Goal: Task Accomplishment & Management: Manage account settings

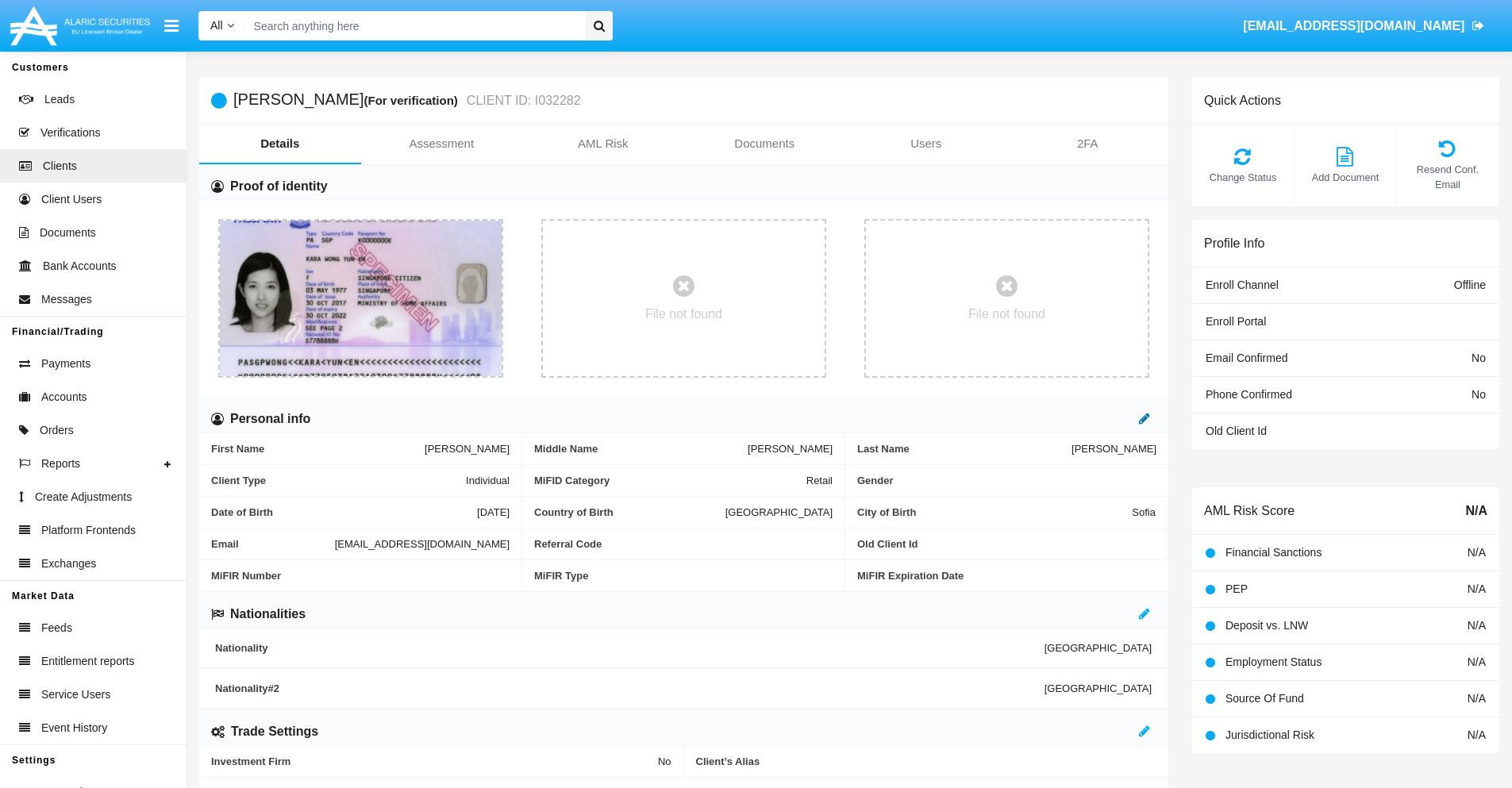
click at [1144, 418] on icon at bounding box center [1144, 417] width 12 height 12
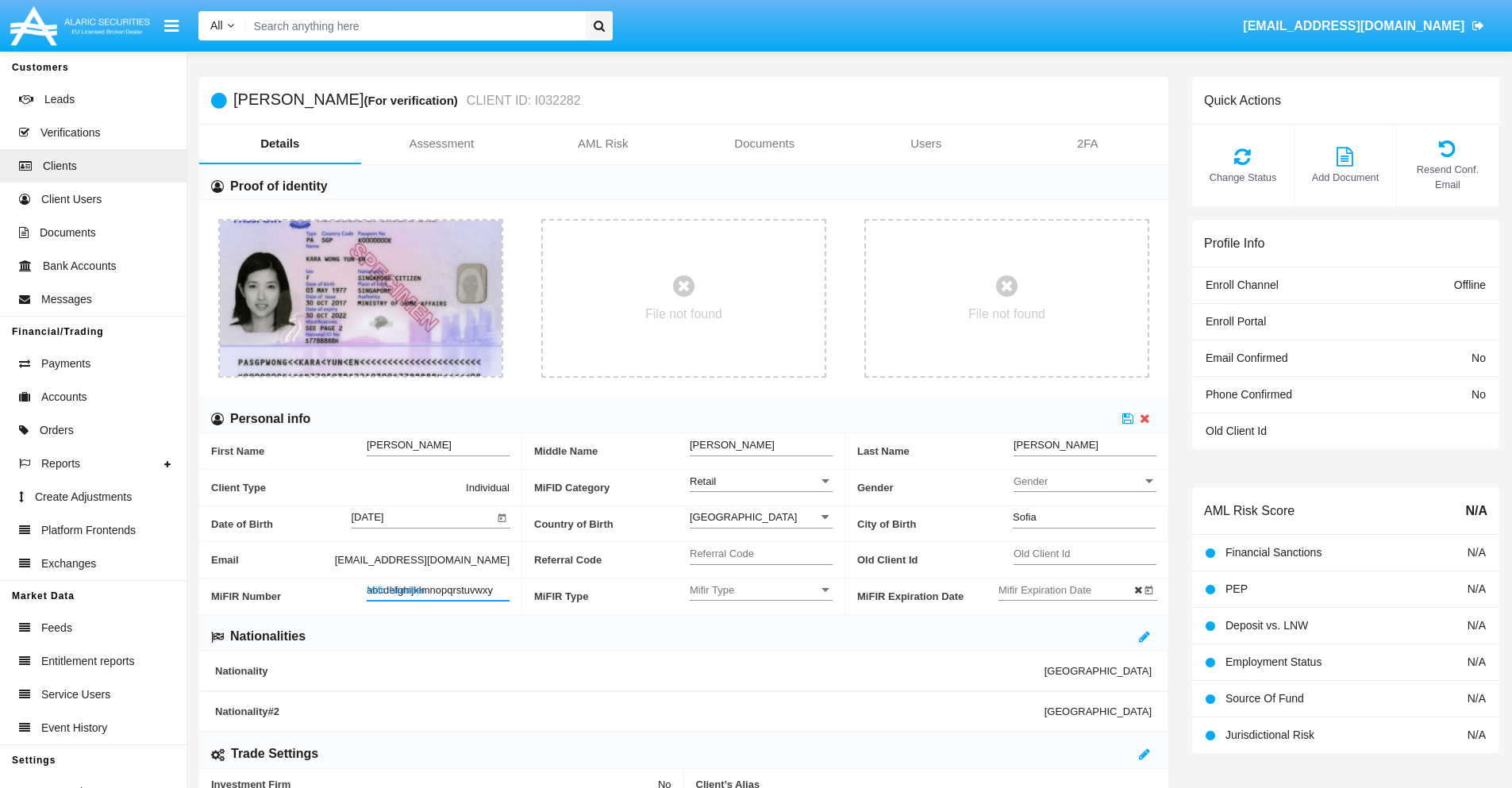
type input "abcdefghijklmnopqrstuvwxyz"
click at [1128, 418] on icon at bounding box center [1127, 417] width 12 height 12
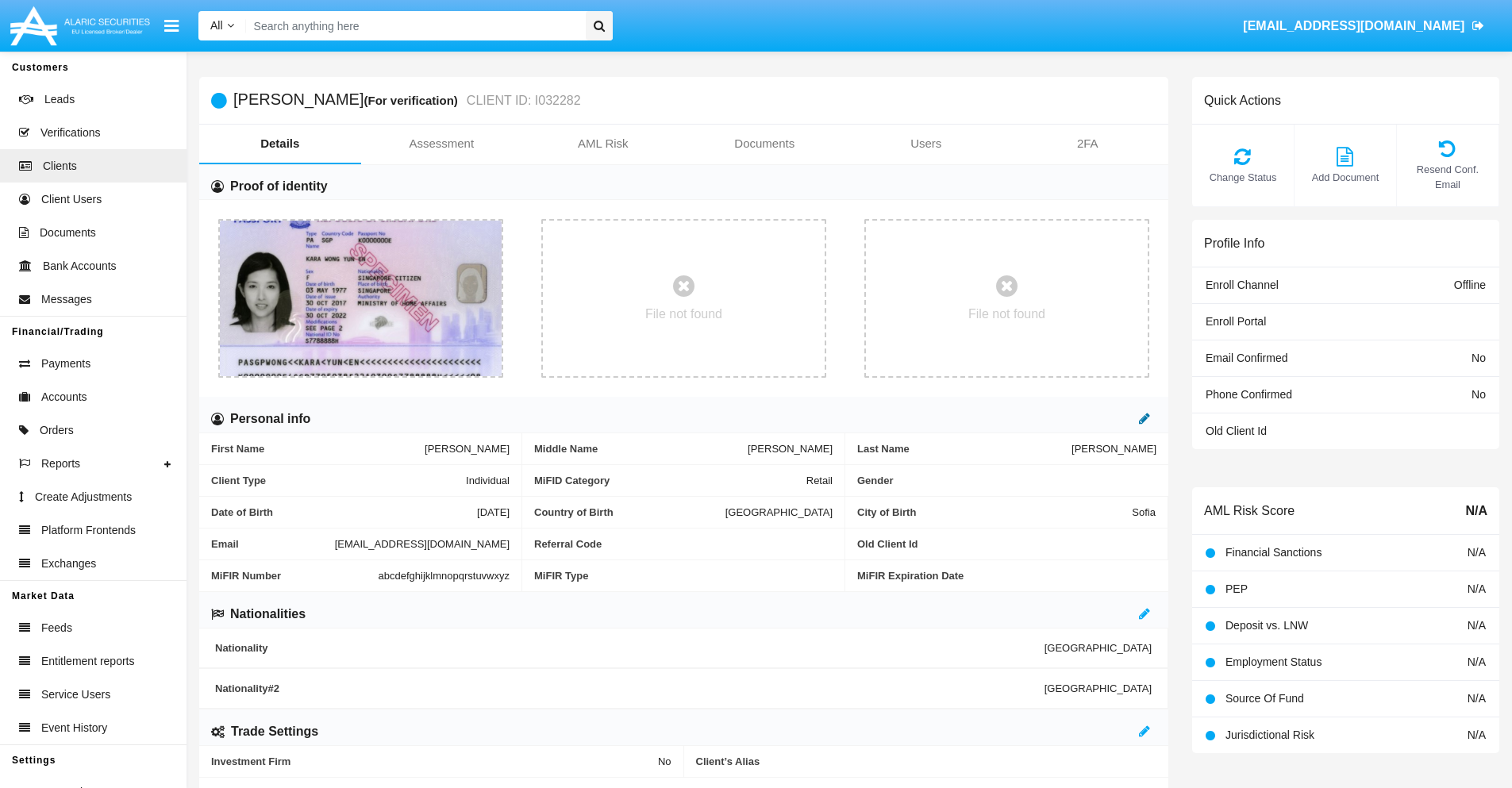
click at [1144, 418] on icon at bounding box center [1144, 417] width 12 height 12
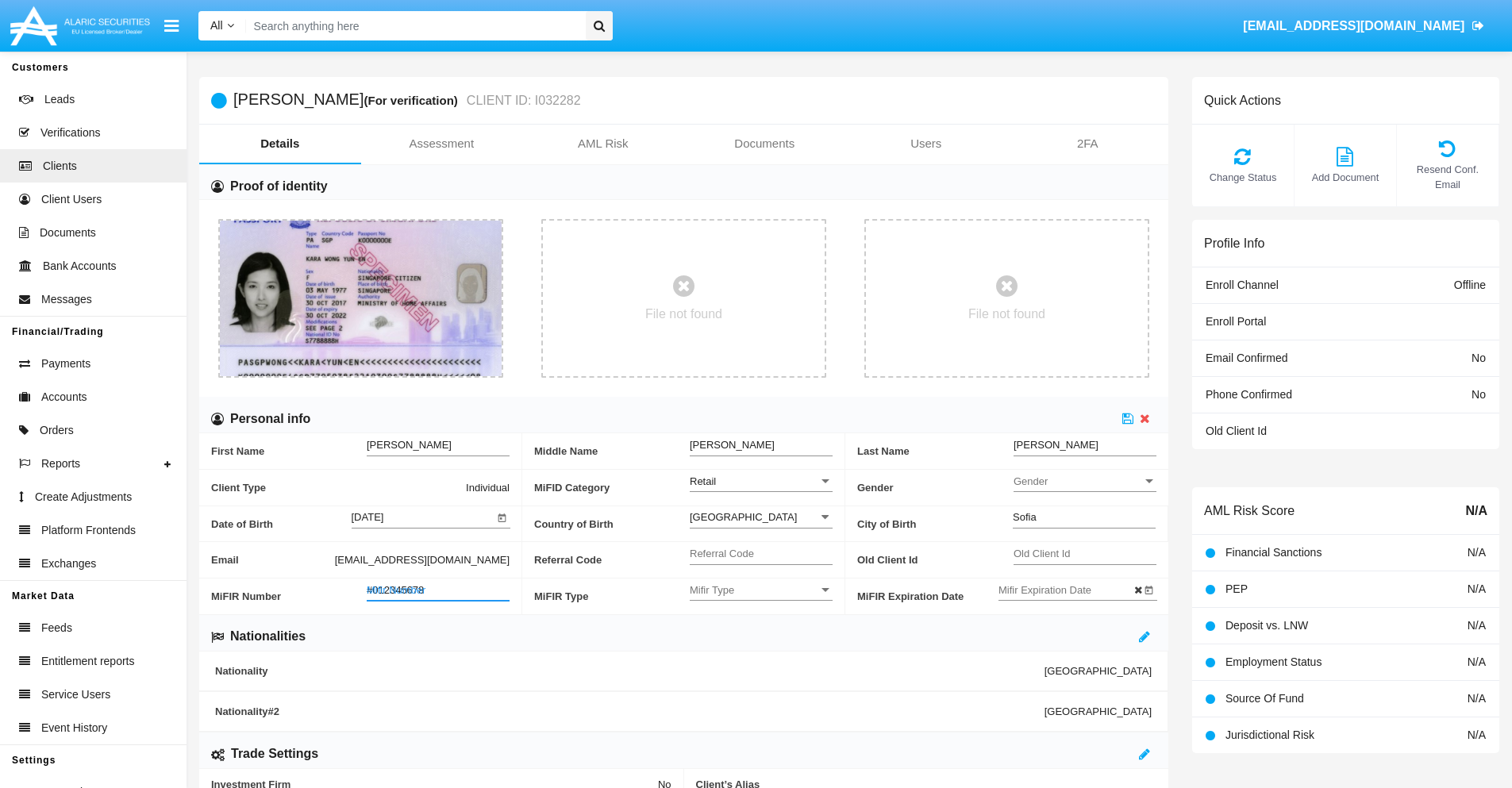
type input "#0123456789"
click at [1128, 418] on icon at bounding box center [1127, 417] width 12 height 12
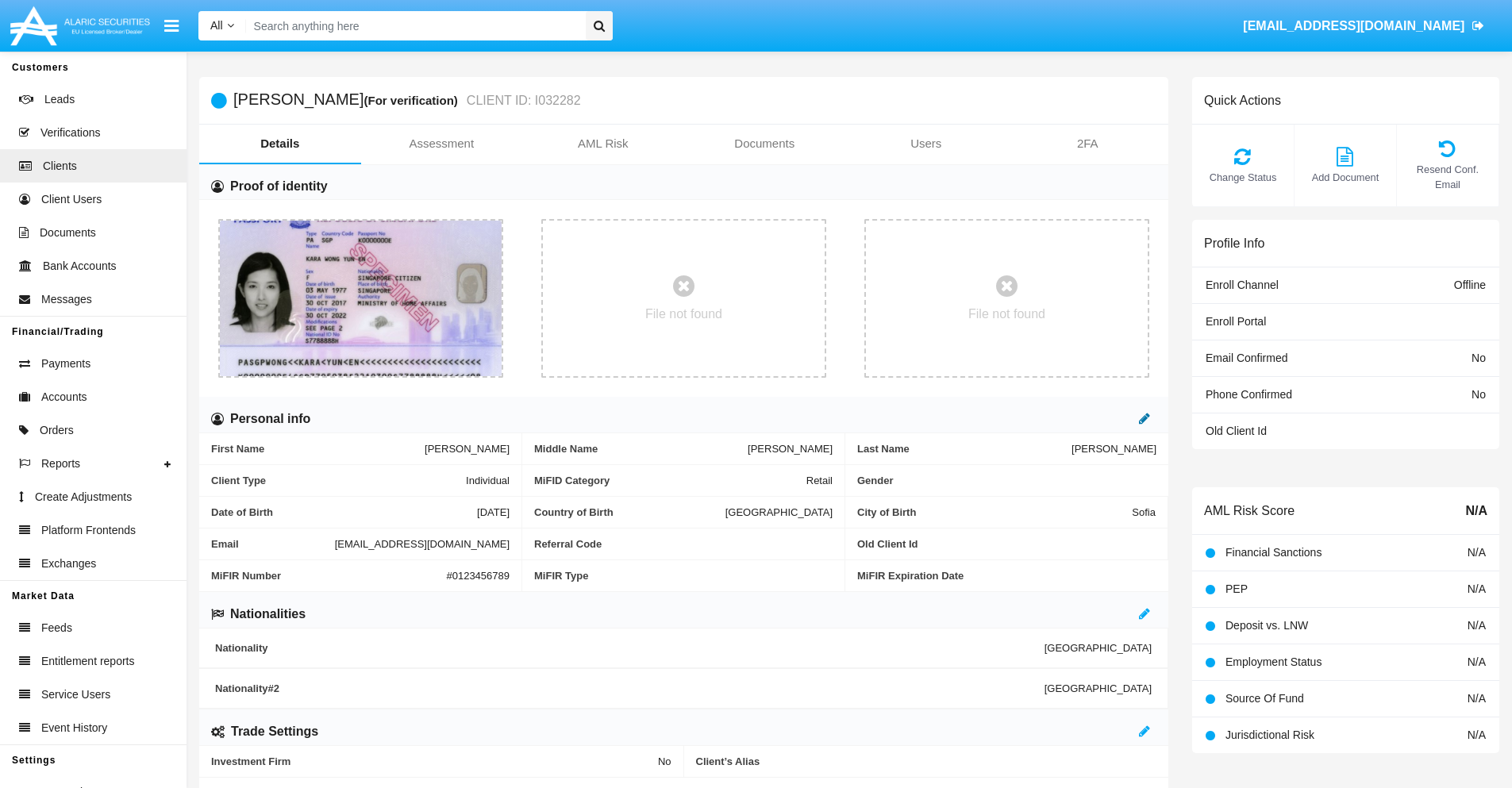
click at [1144, 418] on icon at bounding box center [1144, 417] width 12 height 12
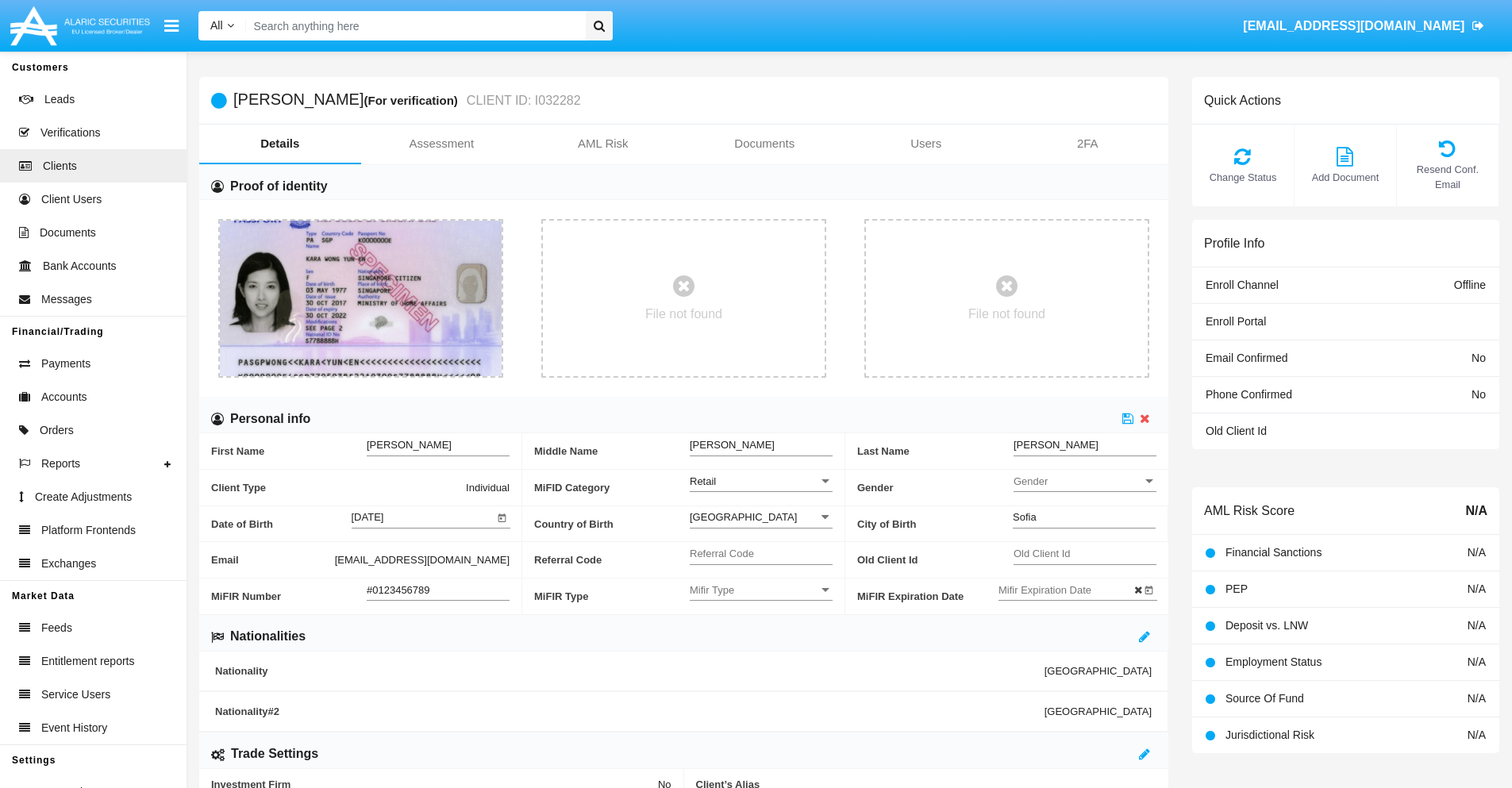
click at [438, 589] on input "#0123456789" at bounding box center [437, 589] width 143 height 13
click at [1128, 418] on icon at bounding box center [1127, 417] width 12 height 12
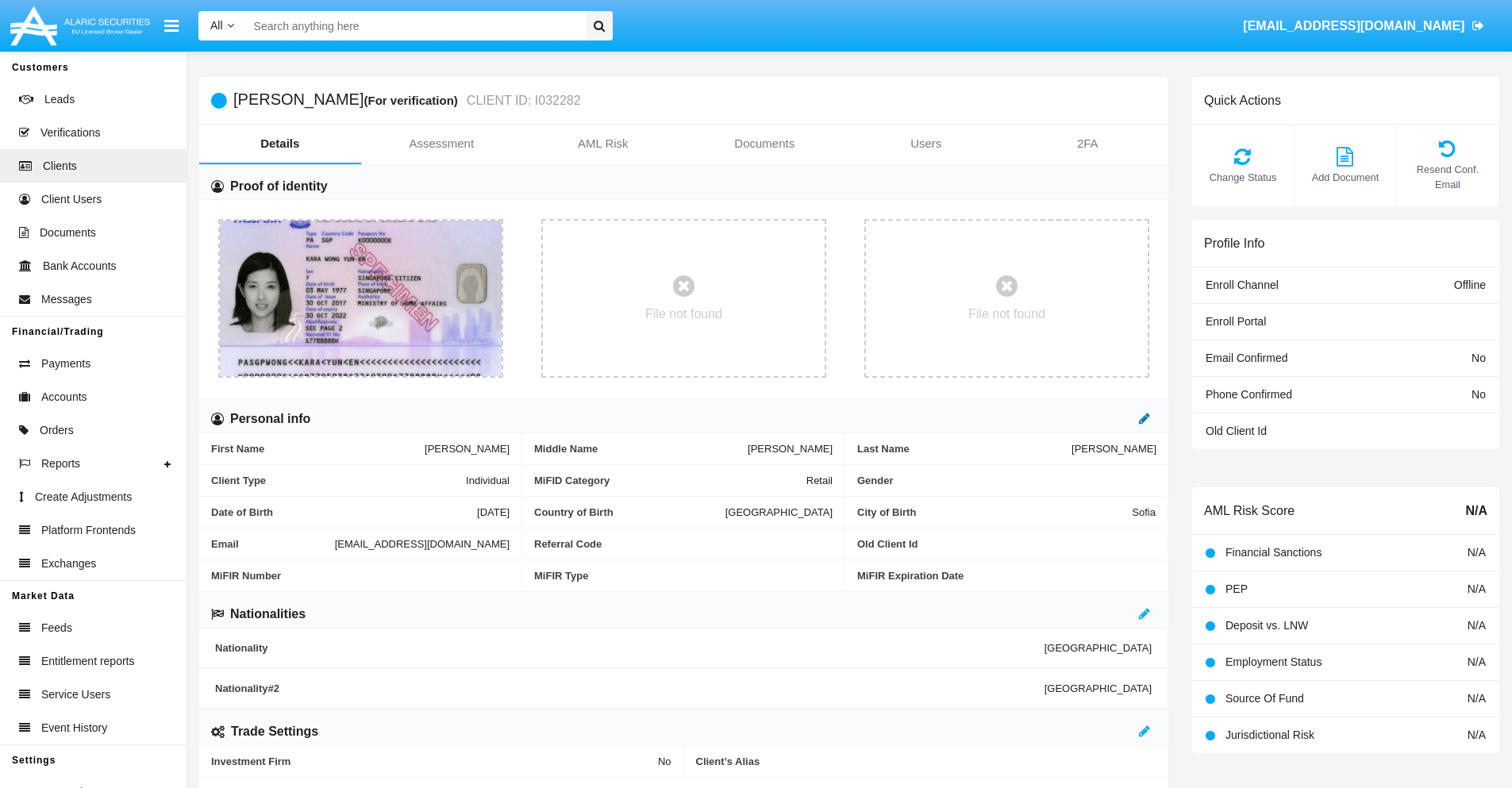
click at [1144, 418] on icon at bounding box center [1144, 417] width 12 height 12
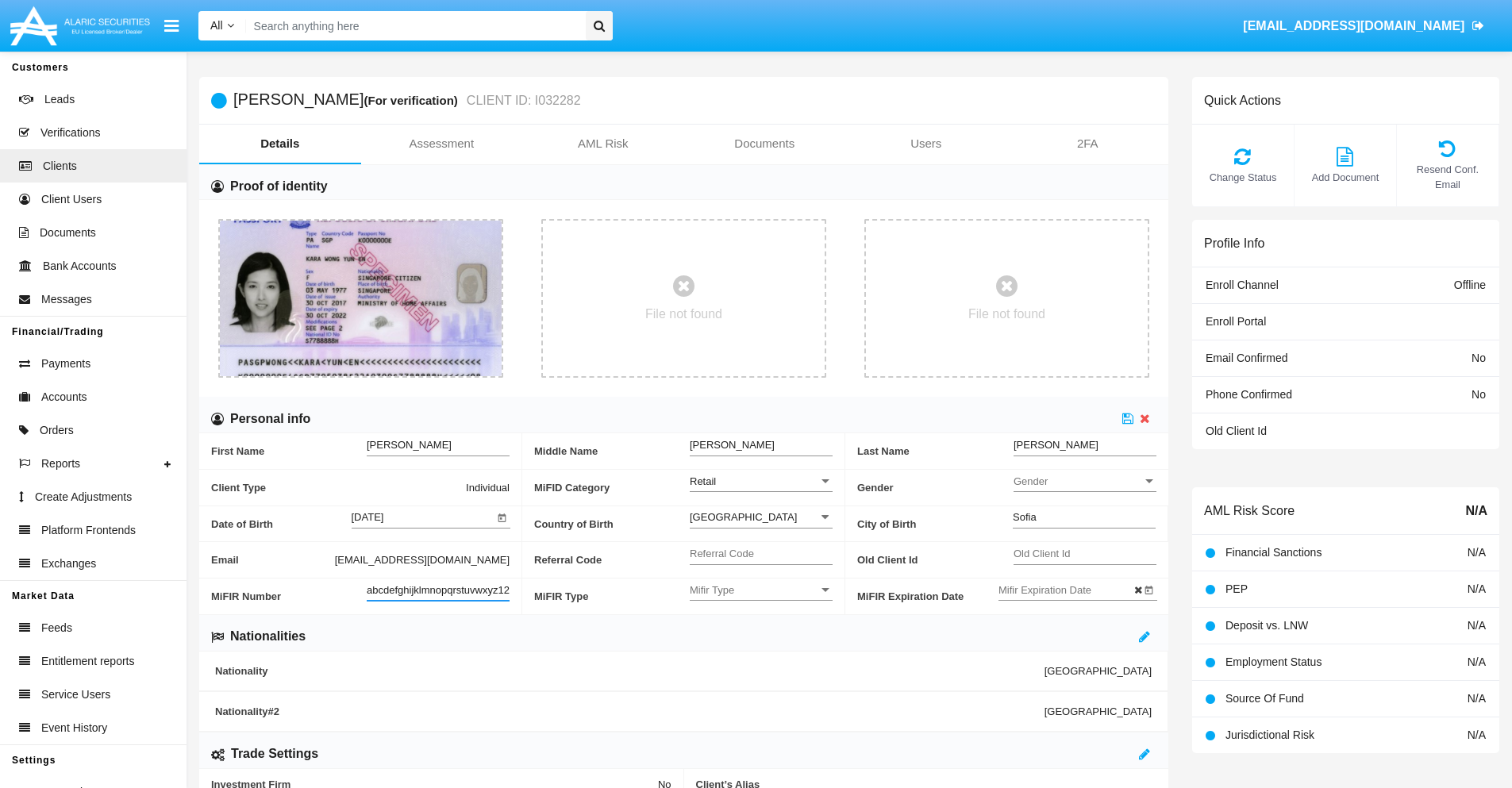
scroll to position [0, 12]
type input "abcdefghijklmnopqrstuvwxyz1234"
click at [1128, 418] on icon at bounding box center [1127, 417] width 12 height 12
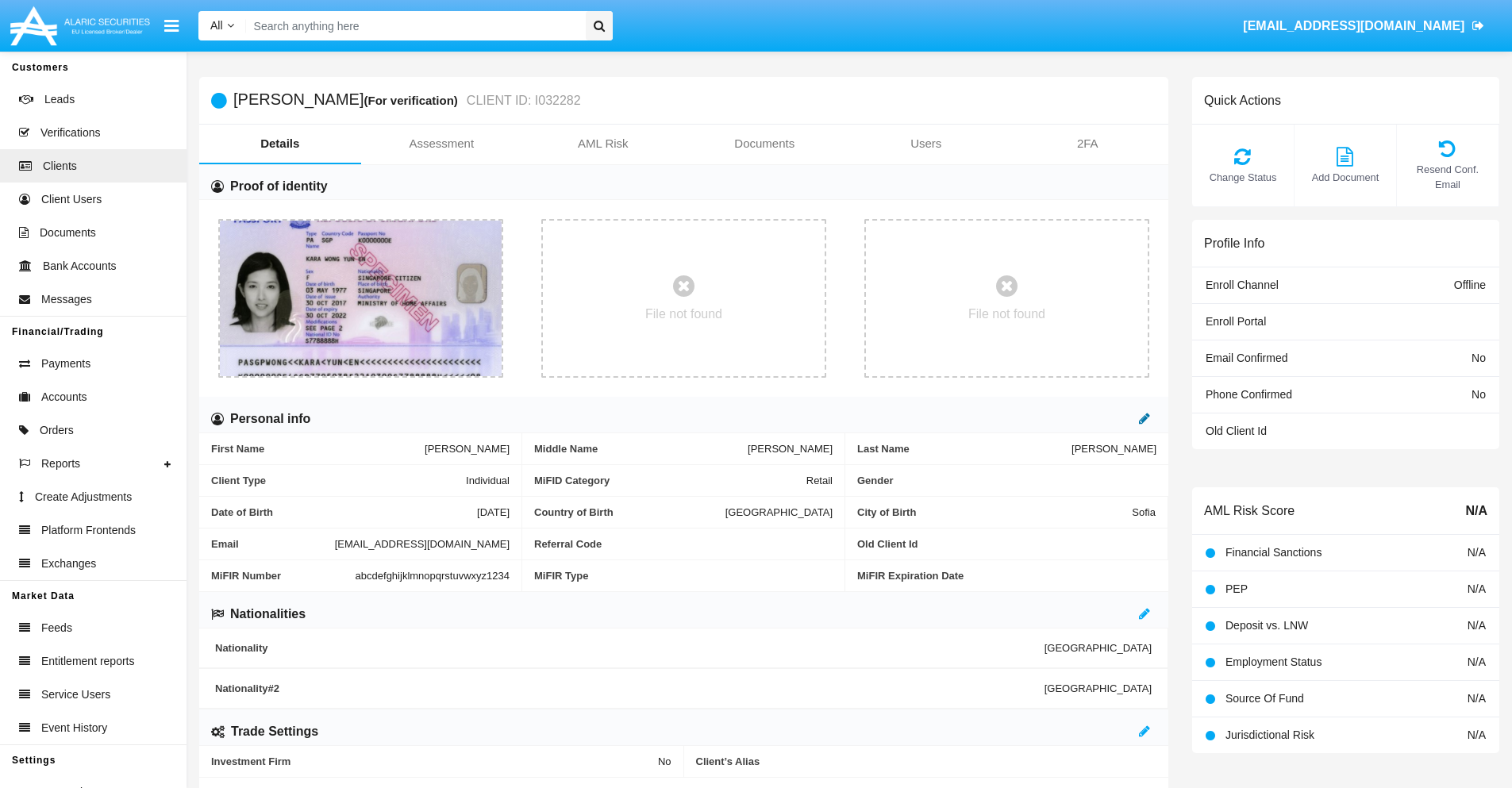
click at [1144, 418] on icon at bounding box center [1144, 417] width 12 height 12
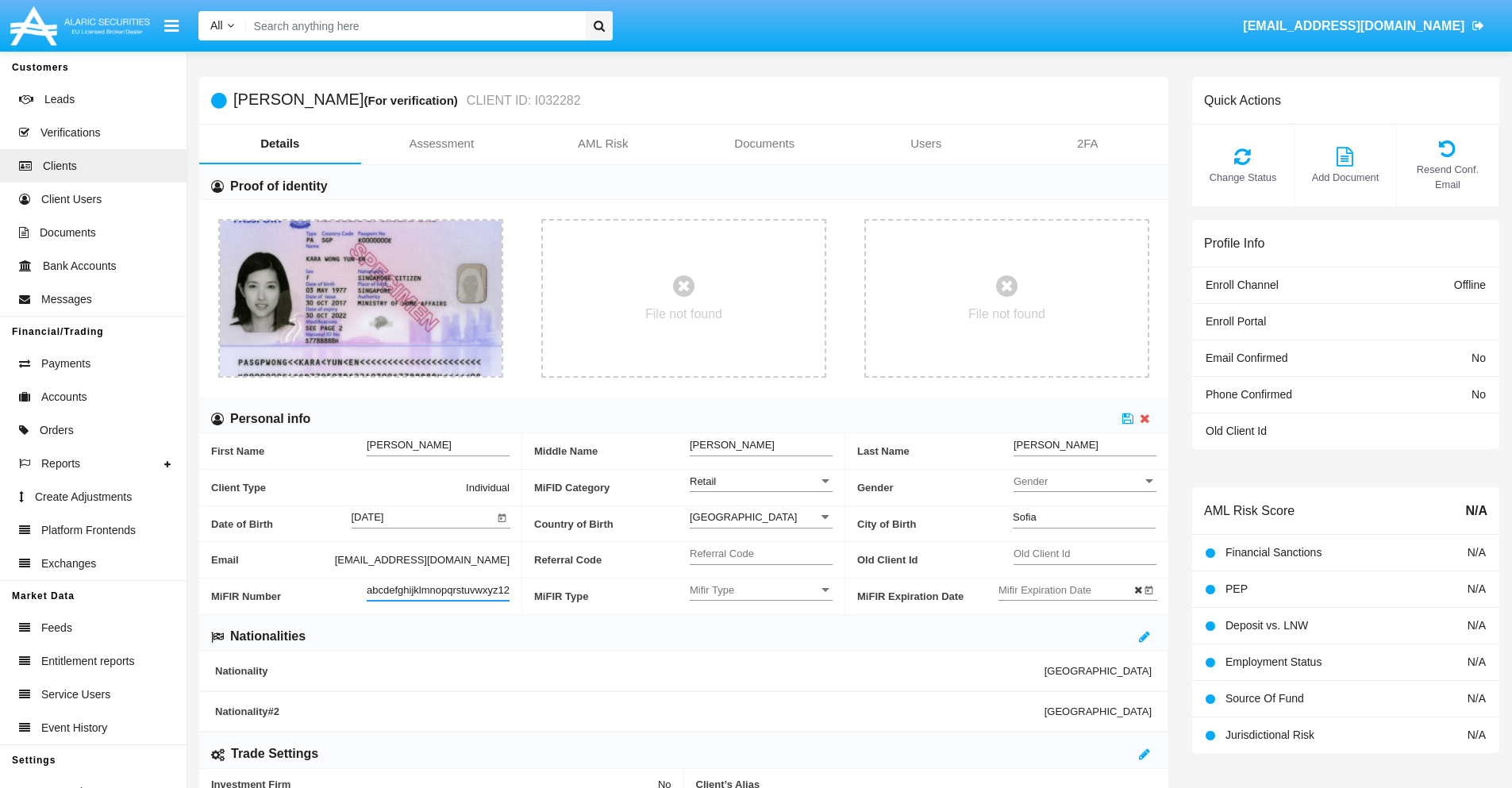
scroll to position [0, 17]
type input "abcdefghijklmnopqrstuvwxyz12345"
click at [1128, 418] on icon at bounding box center [1127, 417] width 12 height 12
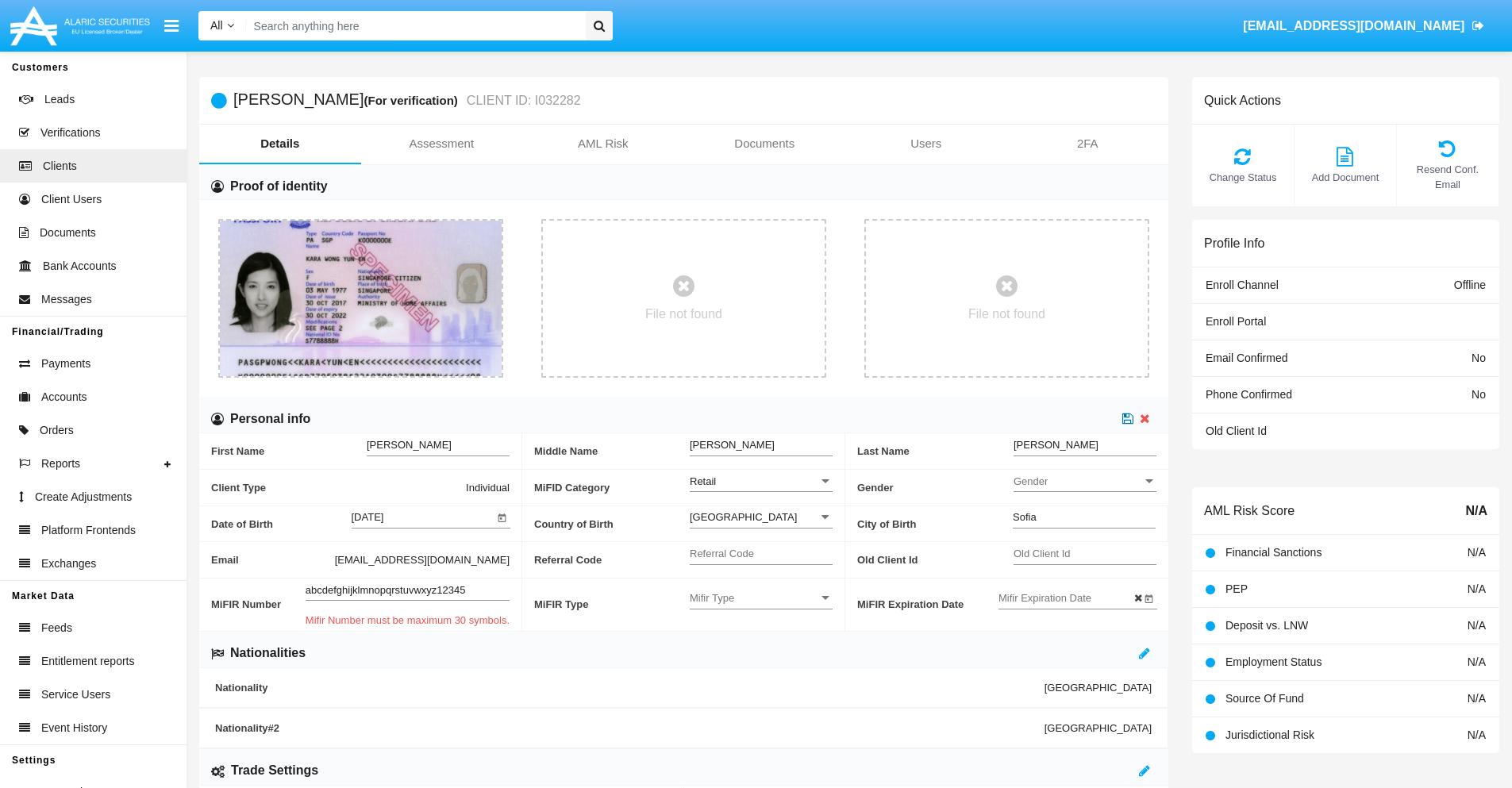
scroll to position [0, 0]
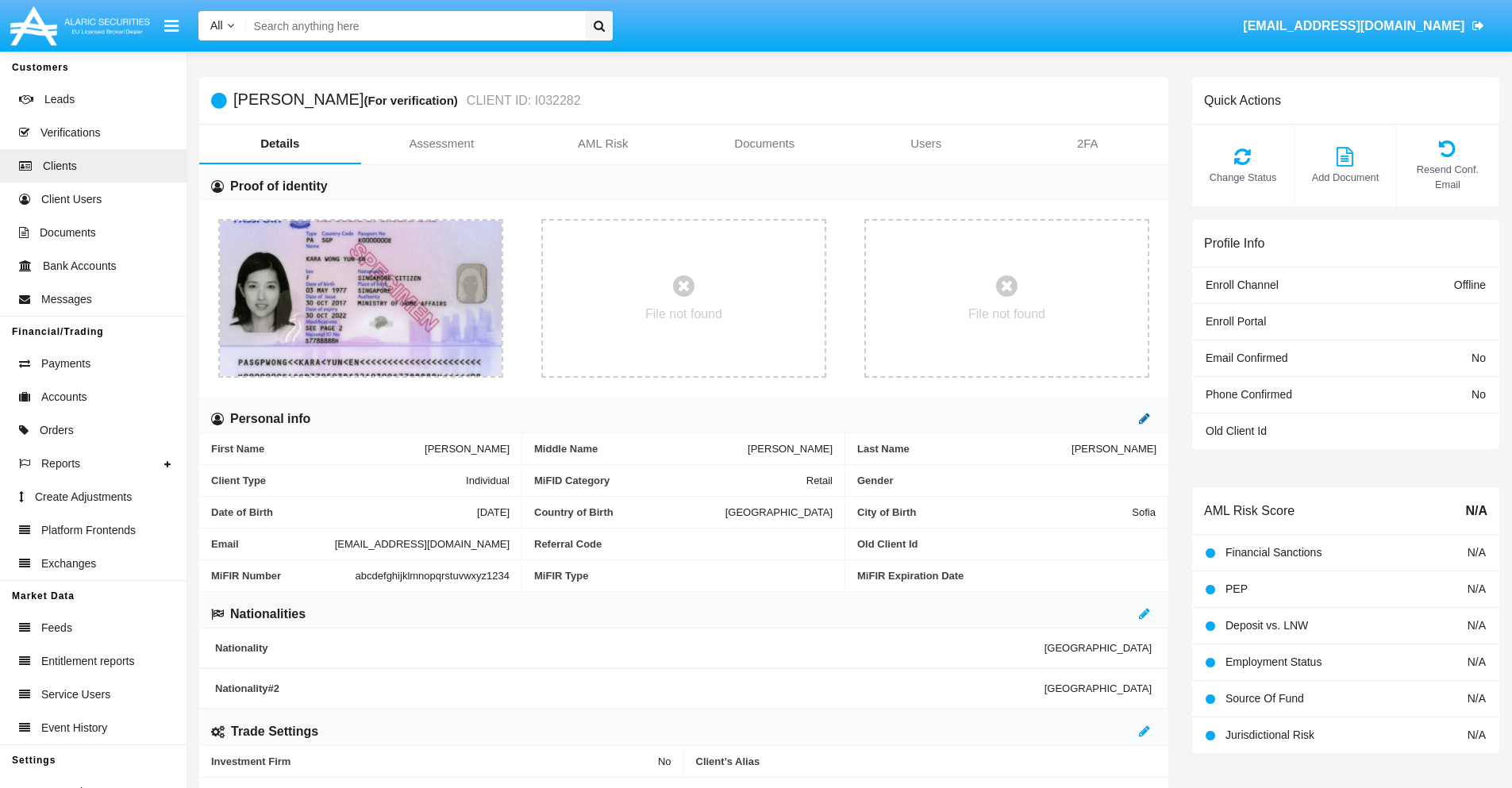
click at [1144, 418] on icon at bounding box center [1144, 417] width 12 height 12
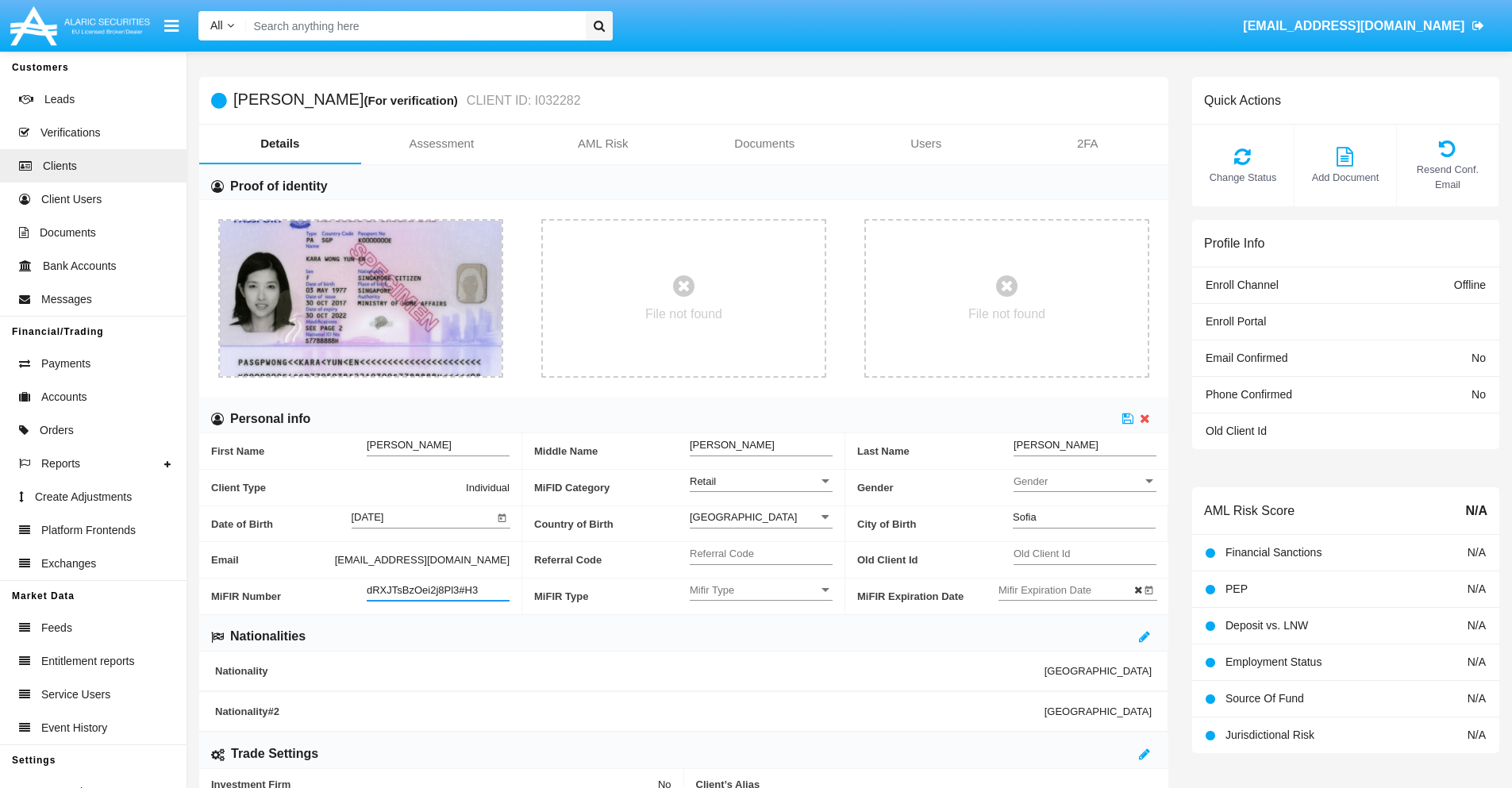
type input "dRXJTsBzOei2j8Pl3#H3"
click at [761, 589] on span "Mifir Type" at bounding box center [754, 589] width 129 height 13
click at [761, 629] on span "CONCAT" at bounding box center [761, 629] width 143 height 31
click at [1069, 589] on input "Mifir Expiration Date" at bounding box center [1069, 589] width 143 height 13
click at [1046, 322] on span "OCT 2025" at bounding box center [1032, 324] width 35 height 12
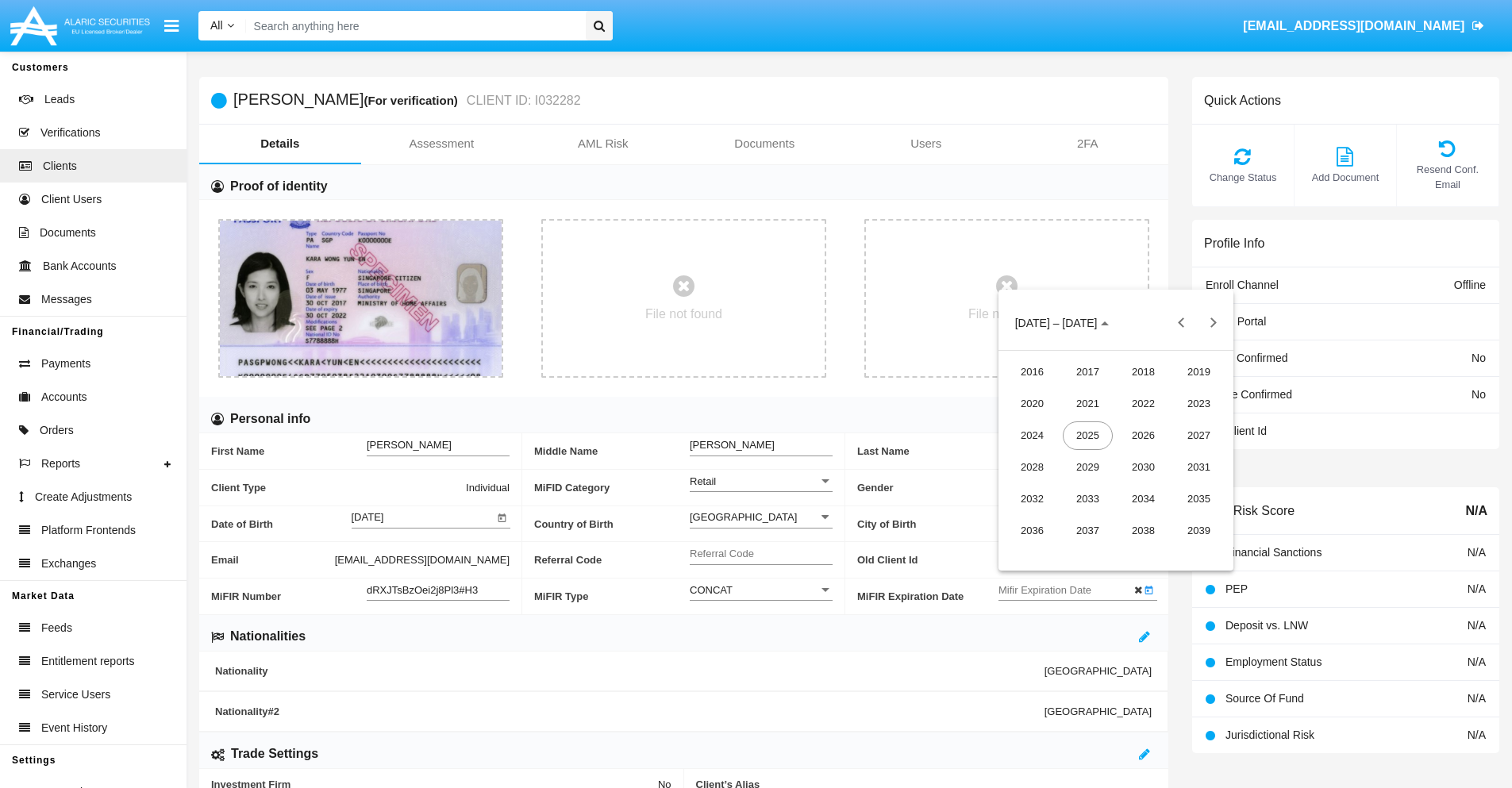
click at [1143, 466] on div "2030" at bounding box center [1143, 467] width 50 height 28
click at [1031, 403] on div "JAN" at bounding box center [1032, 403] width 50 height 28
click at [1084, 423] on div "1" at bounding box center [1084, 423] width 28 height 28
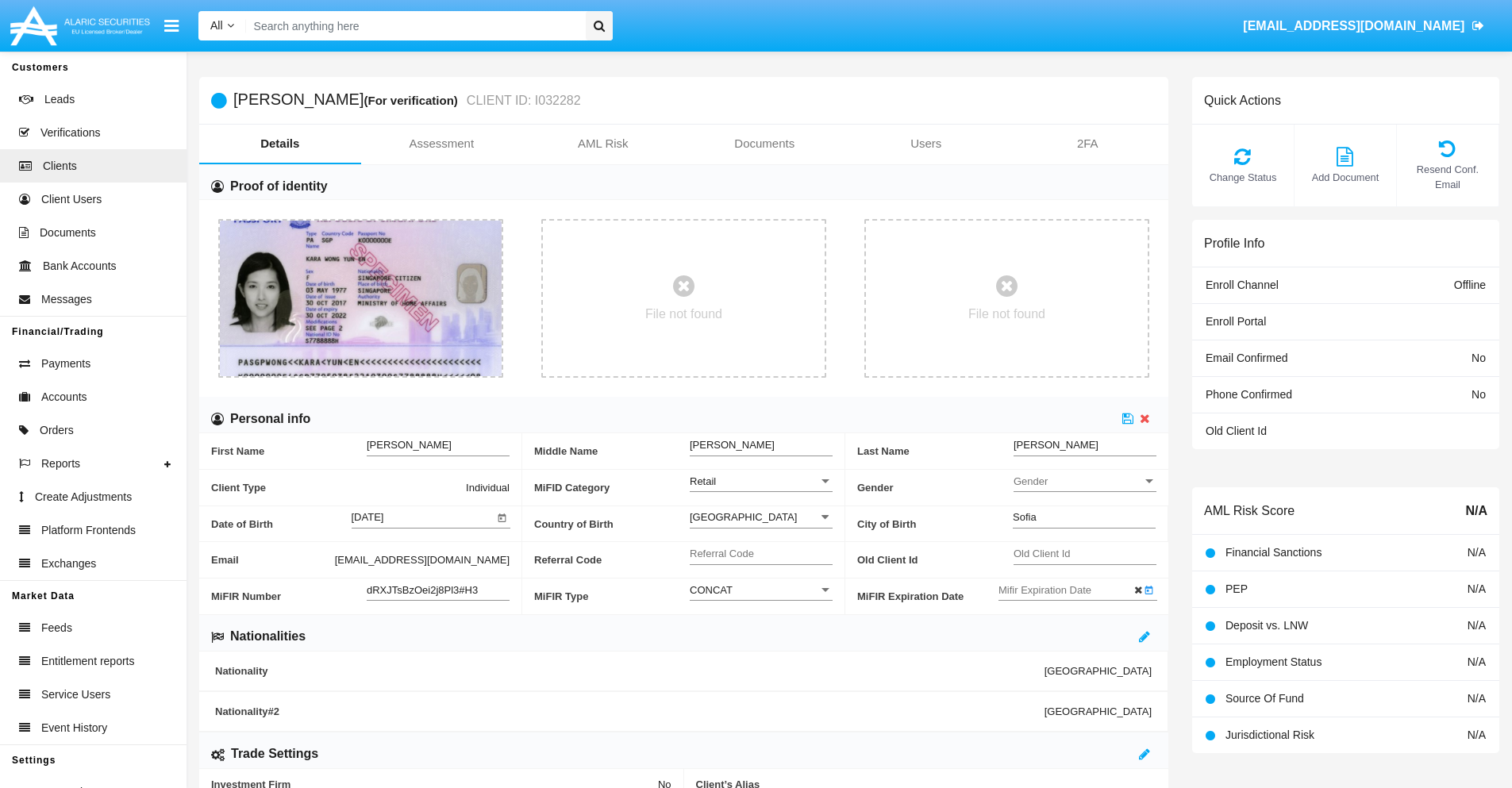
type input "[DATE]"
click at [1128, 418] on icon at bounding box center [1127, 417] width 12 height 12
